Goal: Register for event/course

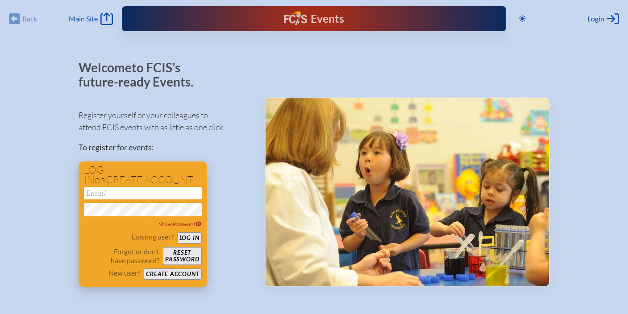
click at [134, 197] on input "email" at bounding box center [143, 193] width 118 height 13
type input "[EMAIL_ADDRESS][DOMAIN_NAME]"
click at [177, 233] on button "Log in" at bounding box center [189, 238] width 25 height 11
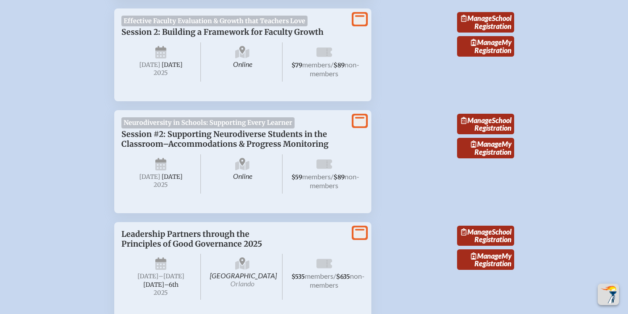
scroll to position [461, 0]
click at [229, 198] on div "Online [DATE] $59 members / $89 non-members" at bounding box center [242, 174] width 243 height 48
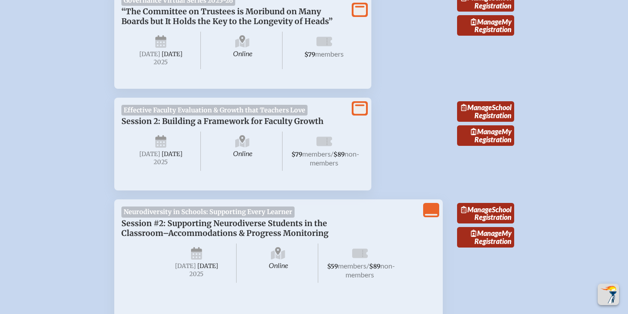
scroll to position [422, 0]
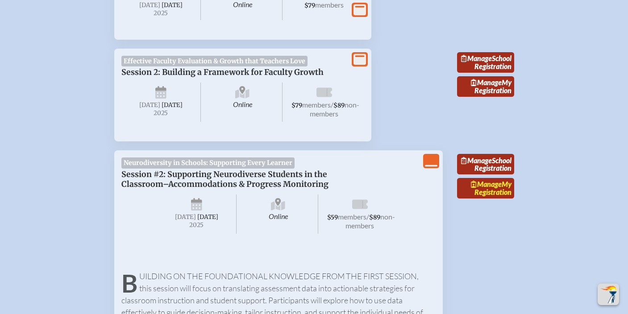
click at [501, 199] on link "Manage My Registration" at bounding box center [485, 188] width 57 height 21
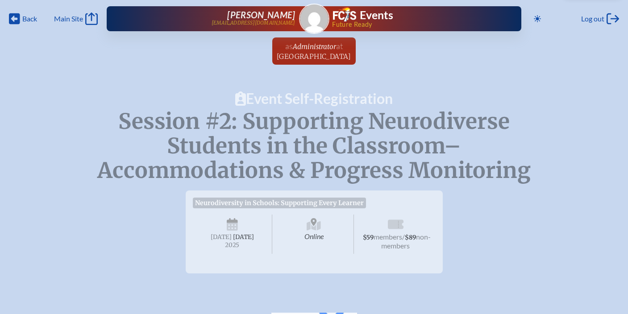
click at [242, 202] on span "Neurodiversity in Schools: Supporting Every Learner" at bounding box center [280, 203] width 174 height 11
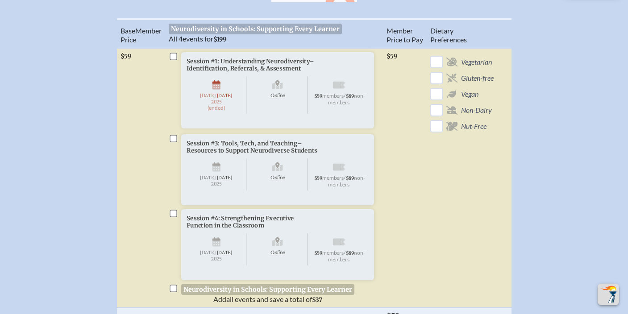
scroll to position [365, 0]
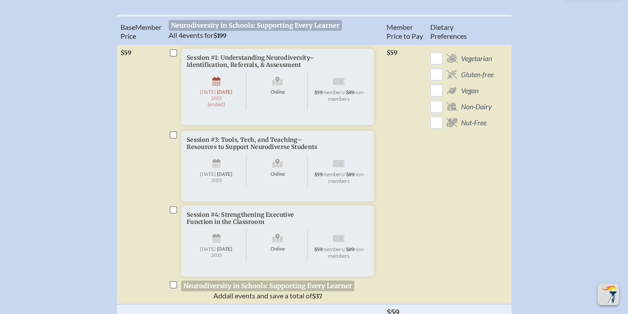
click at [174, 236] on li "Session #4: Strengthening Executive Function in the Classroom Online [DATE] $59…" at bounding box center [274, 253] width 211 height 95
click at [174, 214] on input "checkbox" at bounding box center [173, 209] width 7 height 7
checkbox input "true"
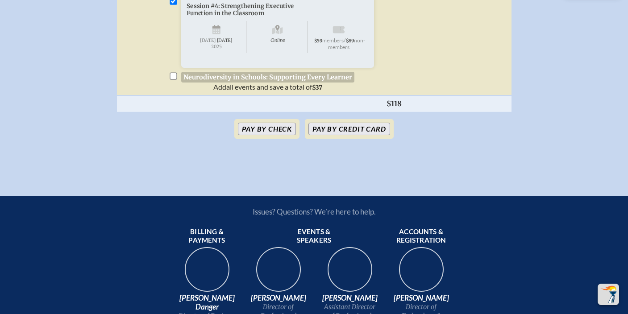
scroll to position [532, 0]
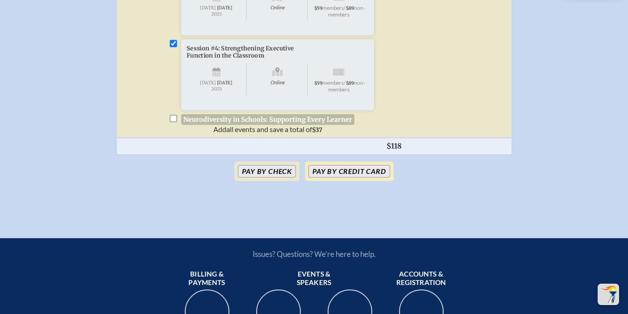
click at [334, 178] on button "Pay by Credit Card" at bounding box center [349, 171] width 81 height 13
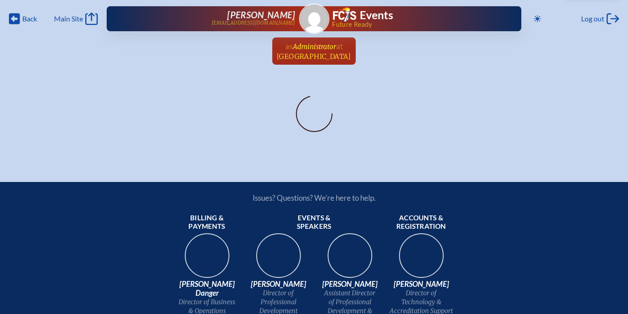
click at [318, 54] on span "[GEOGRAPHIC_DATA]" at bounding box center [314, 56] width 75 height 8
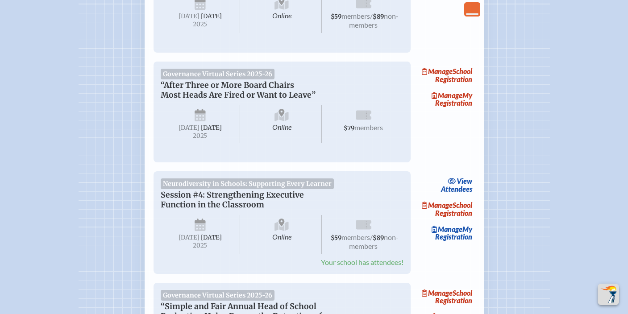
scroll to position [828, 0]
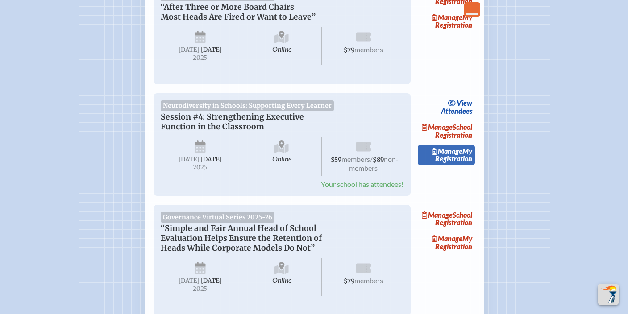
click at [462, 166] on link "Manage My Registration" at bounding box center [446, 155] width 57 height 21
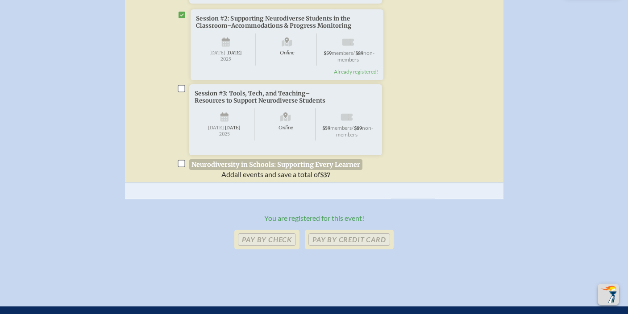
scroll to position [463, 0]
click at [335, 249] on p "Pay by Credit Card" at bounding box center [349, 240] width 88 height 20
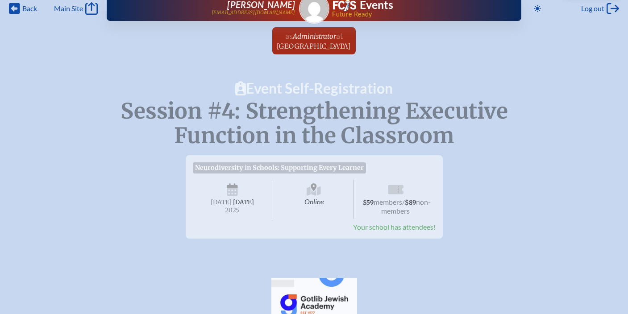
scroll to position [0, 0]
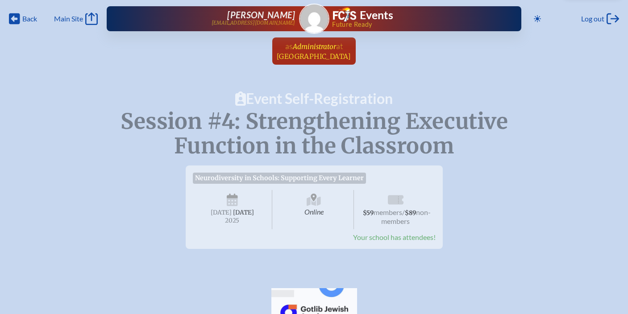
click at [338, 46] on span "at" at bounding box center [339, 46] width 7 height 10
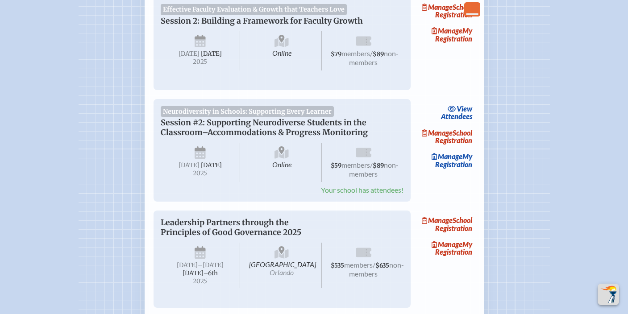
scroll to position [283, 0]
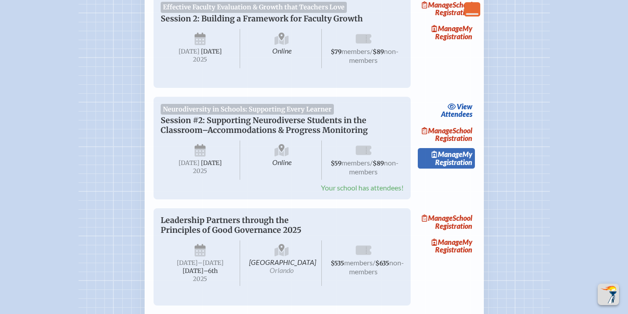
click at [457, 169] on link "Manage My Registration" at bounding box center [446, 158] width 57 height 21
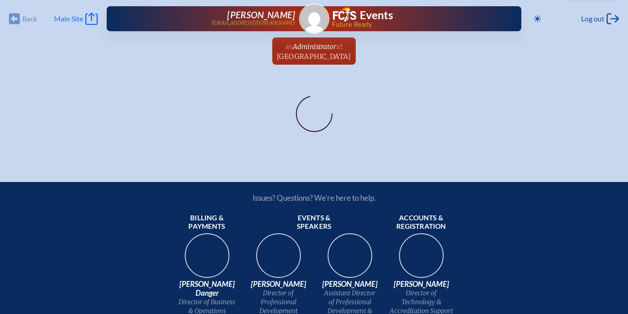
click at [81, 17] on span "Main Site" at bounding box center [68, 18] width 29 height 9
